Goal: Information Seeking & Learning: Learn about a topic

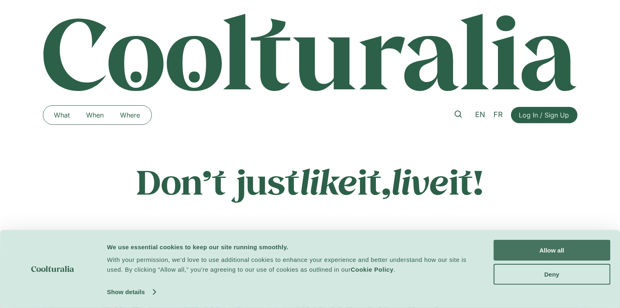
click at [514, 249] on button "Allow all" at bounding box center [552, 250] width 117 height 21
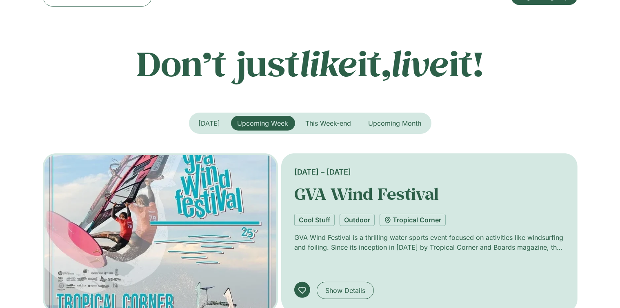
scroll to position [122, 0]
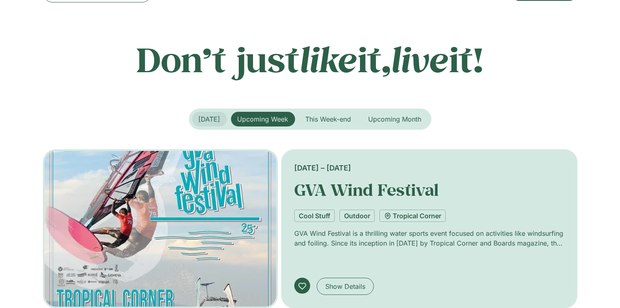
click at [202, 120] on span "Today" at bounding box center [210, 119] width 22 height 8
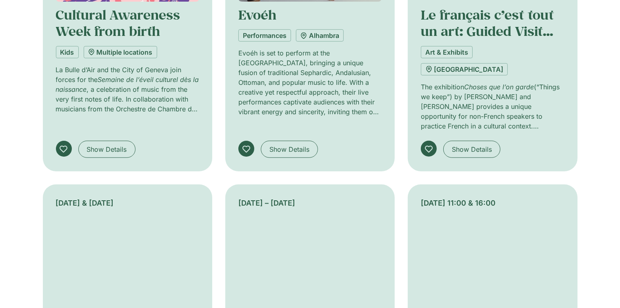
scroll to position [572, 0]
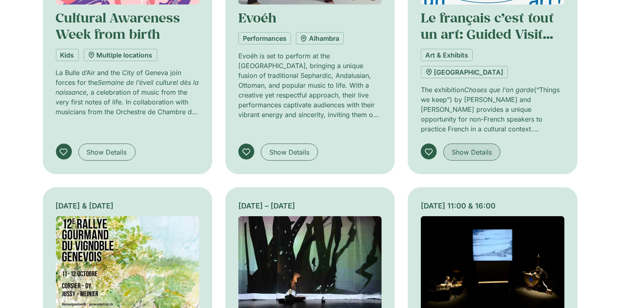
click at [467, 147] on span "Show Details" at bounding box center [472, 152] width 40 height 10
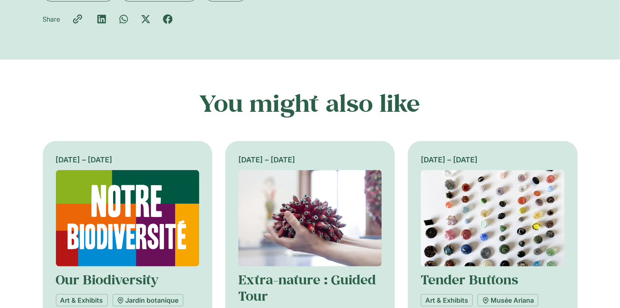
scroll to position [204, 0]
